Goal: Navigation & Orientation: Find specific page/section

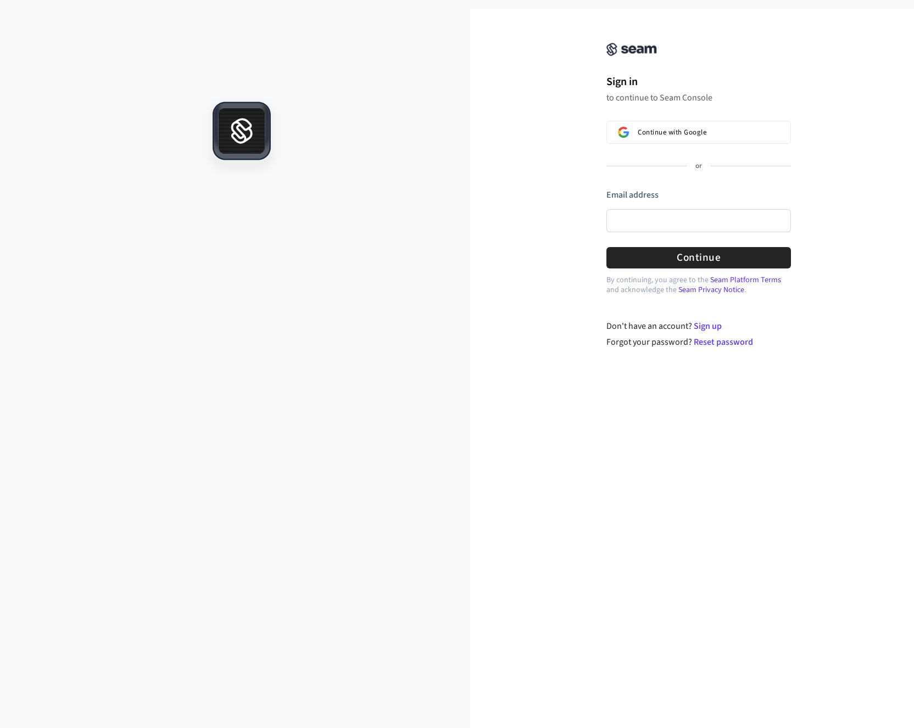
click at [754, 120] on div "Sign in to continue to Seam Console Continue with Google or Email address Passw…" at bounding box center [699, 154] width 220 height 264
click at [752, 126] on button "Continue with Google" at bounding box center [698, 132] width 185 height 23
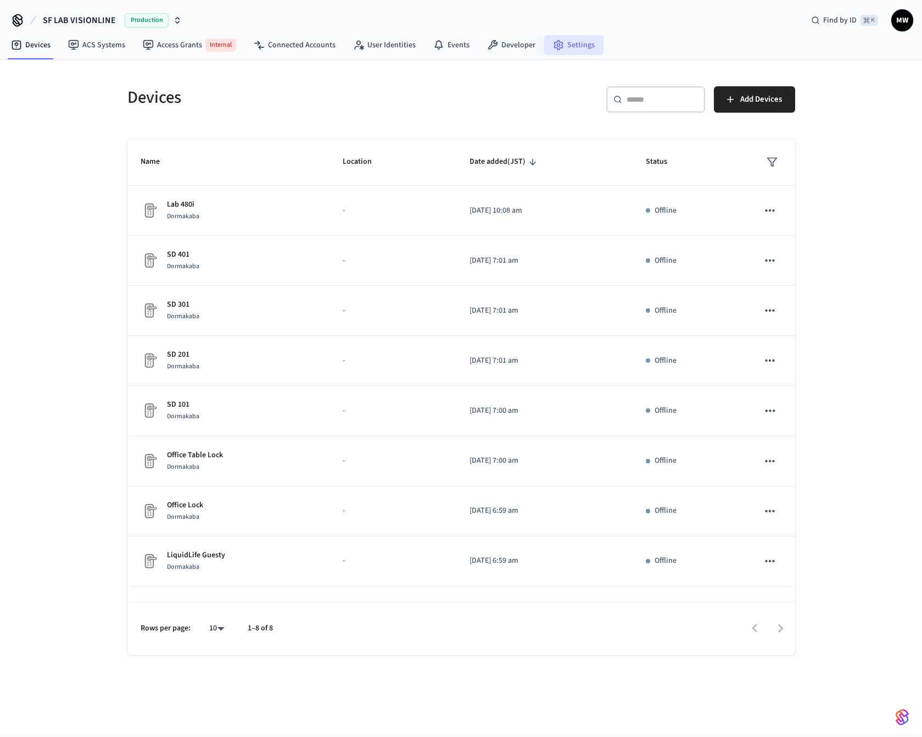
click at [571, 50] on link "Settings" at bounding box center [573, 45] width 59 height 20
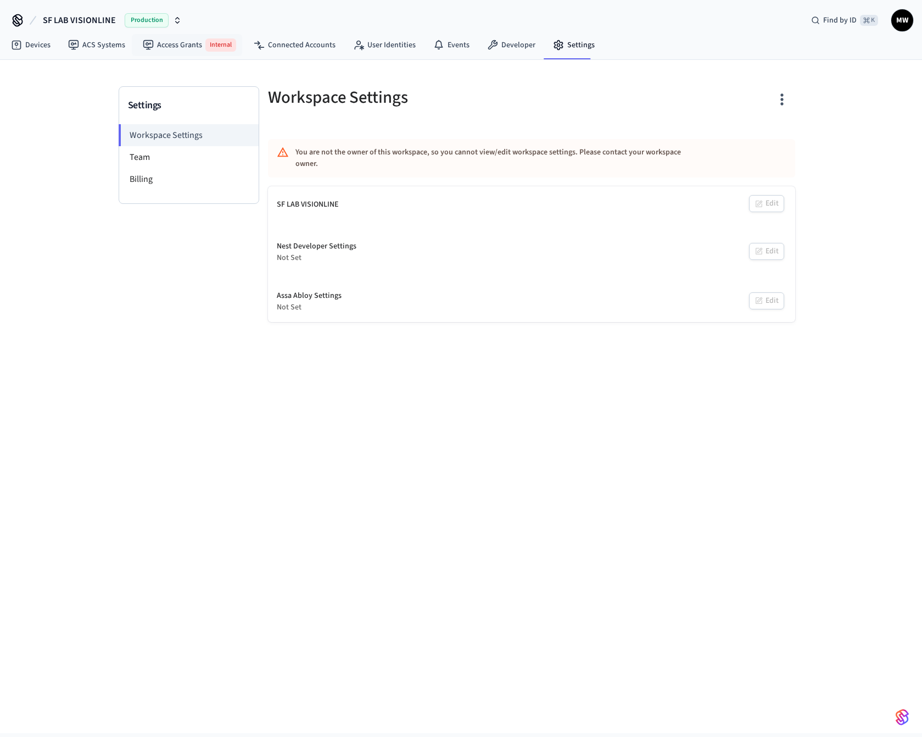
click at [182, 18] on button "SF LAB VISIONLINE Production" at bounding box center [113, 20] width 146 height 23
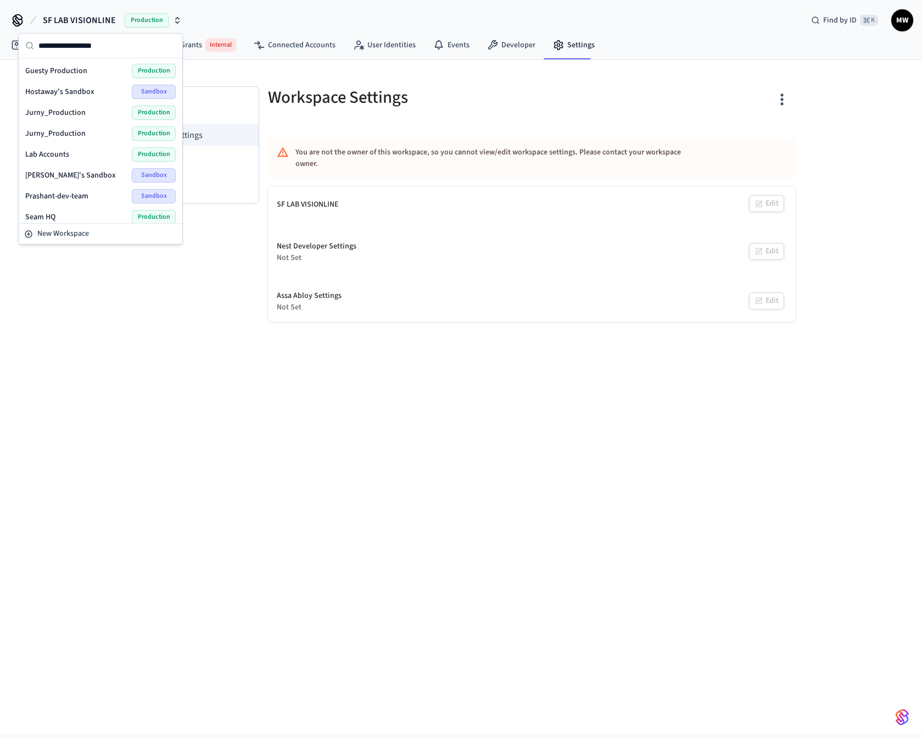
click at [298, 124] on div "Workspace Settings You are not the owner of this workspace, so you cannot view/…" at bounding box center [531, 204] width 545 height 236
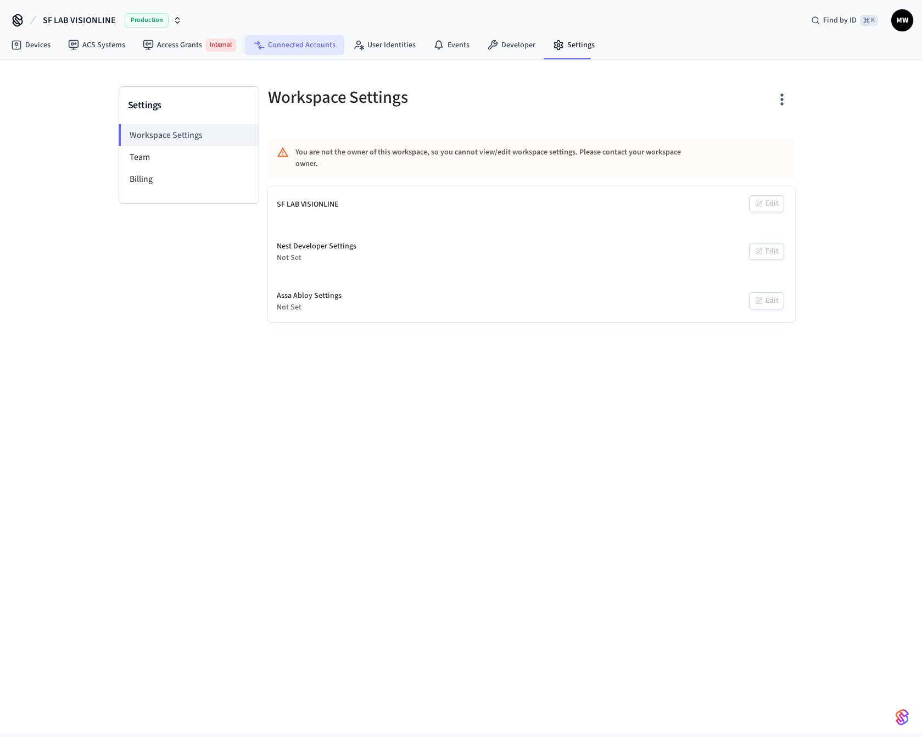
click at [312, 48] on link "Connected Accounts" at bounding box center [294, 45] width 99 height 20
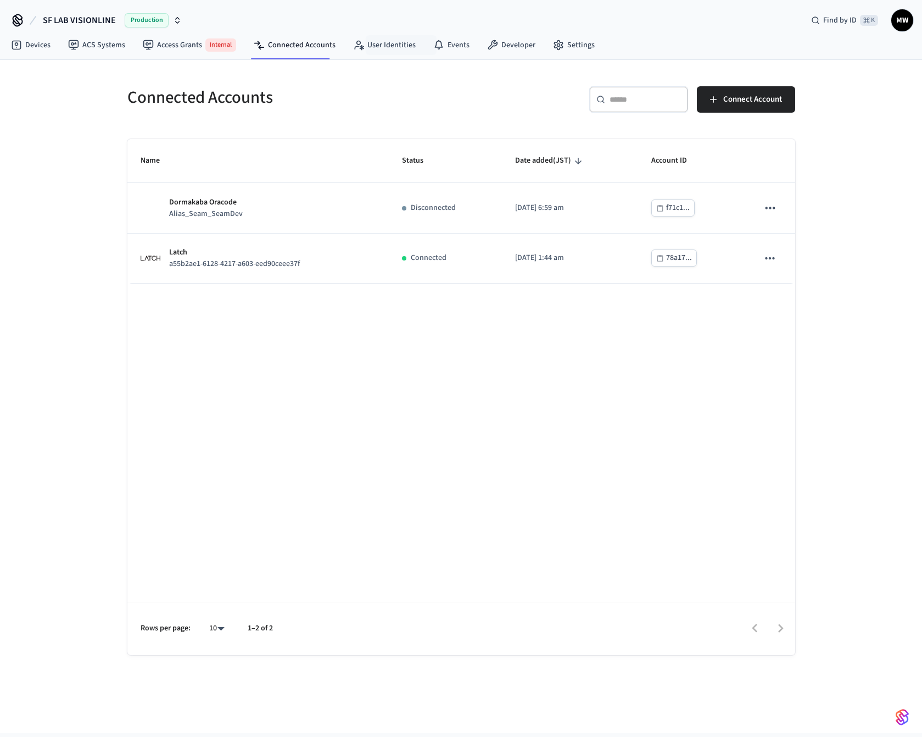
click at [492, 58] on nav "Devices ACS Systems Access Grants Internal Connected Accounts User Identities E…" at bounding box center [302, 45] width 601 height 27
click at [498, 49] on link "Developer" at bounding box center [511, 45] width 66 height 20
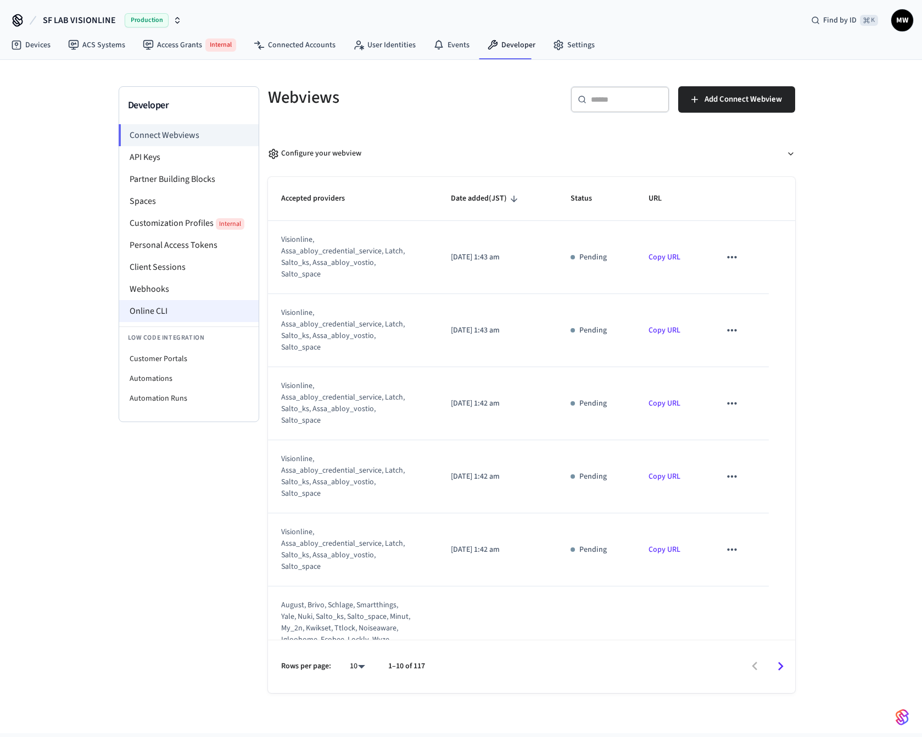
click at [178, 314] on li "Online CLI" at bounding box center [189, 311] width 140 height 22
